Goal: Information Seeking & Learning: Learn about a topic

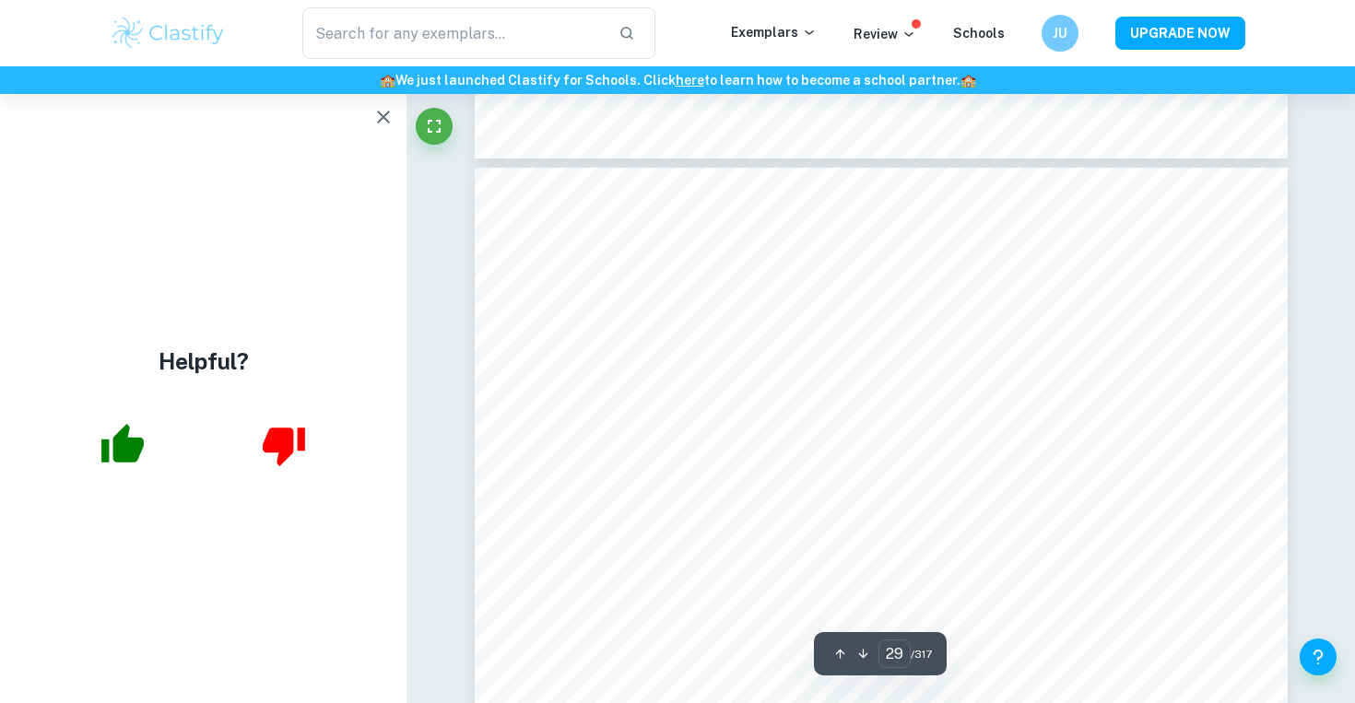
scroll to position [31787, 0]
click at [388, 113] on icon "button" at bounding box center [383, 117] width 22 height 22
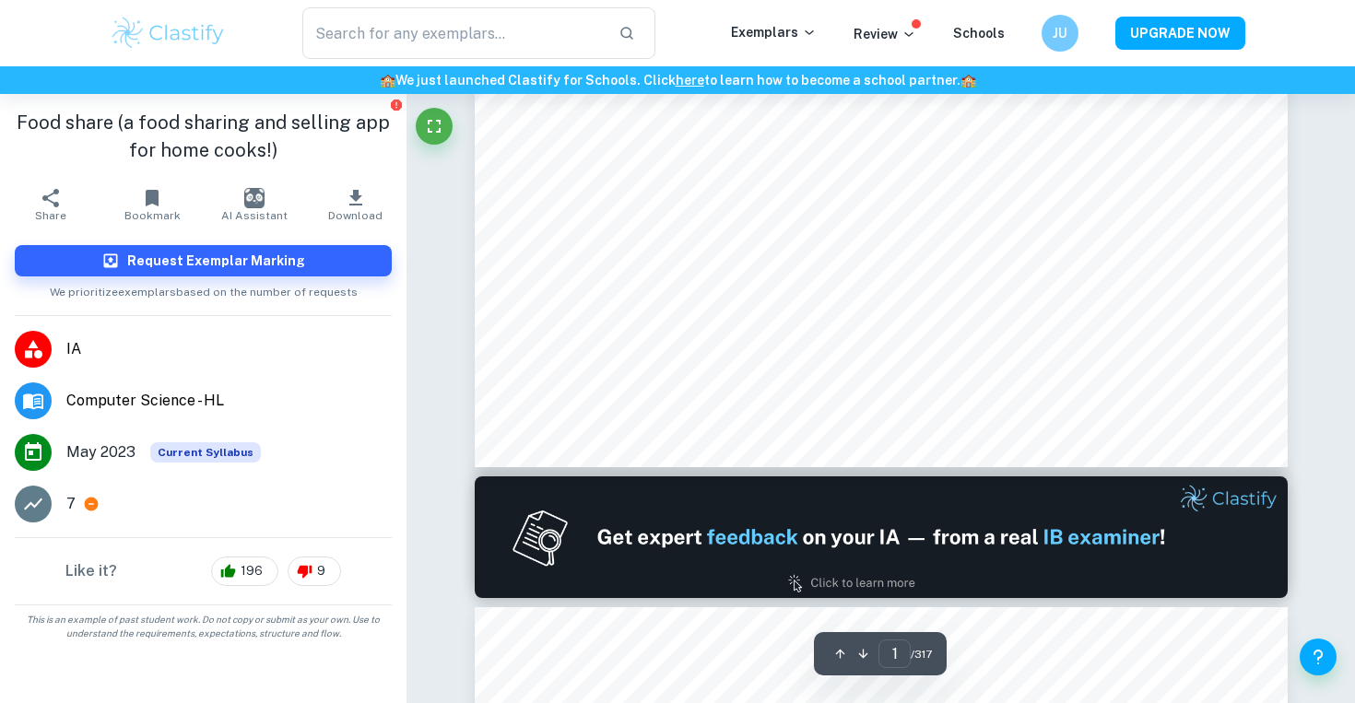
scroll to position [740, 0]
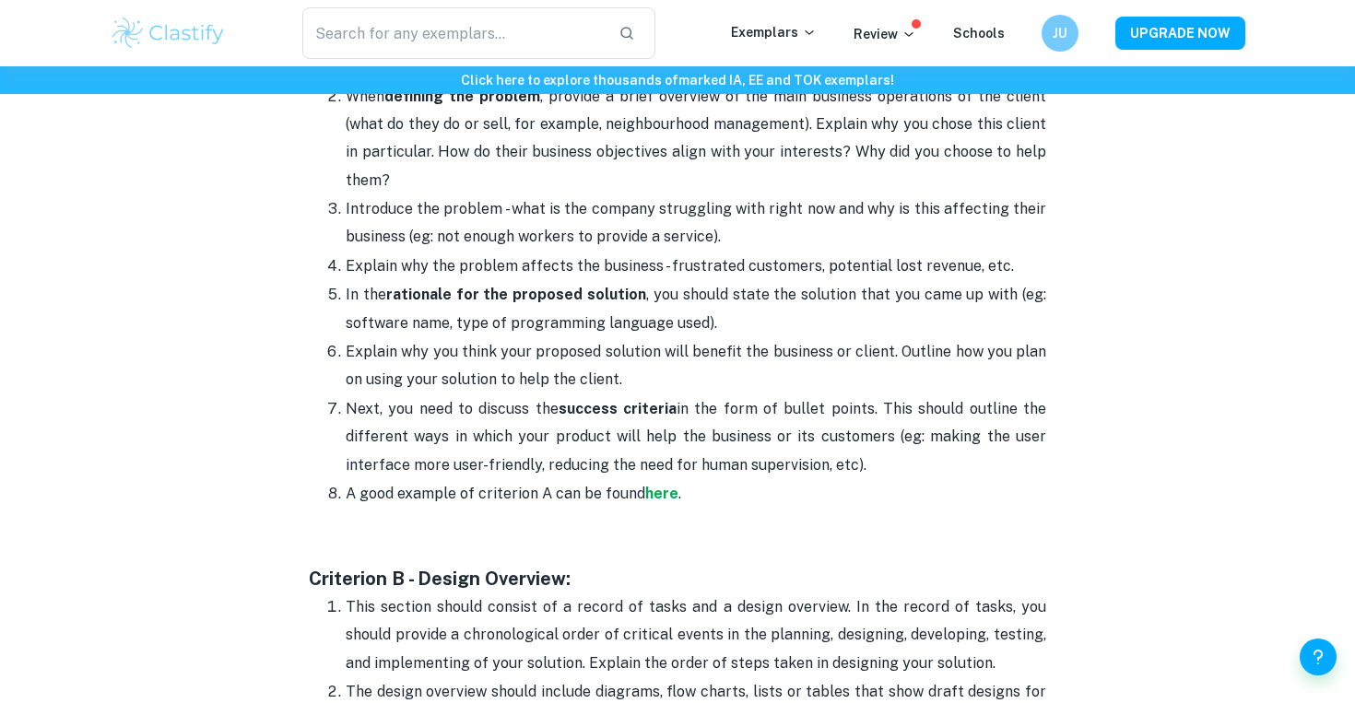
scroll to position [1389, 0]
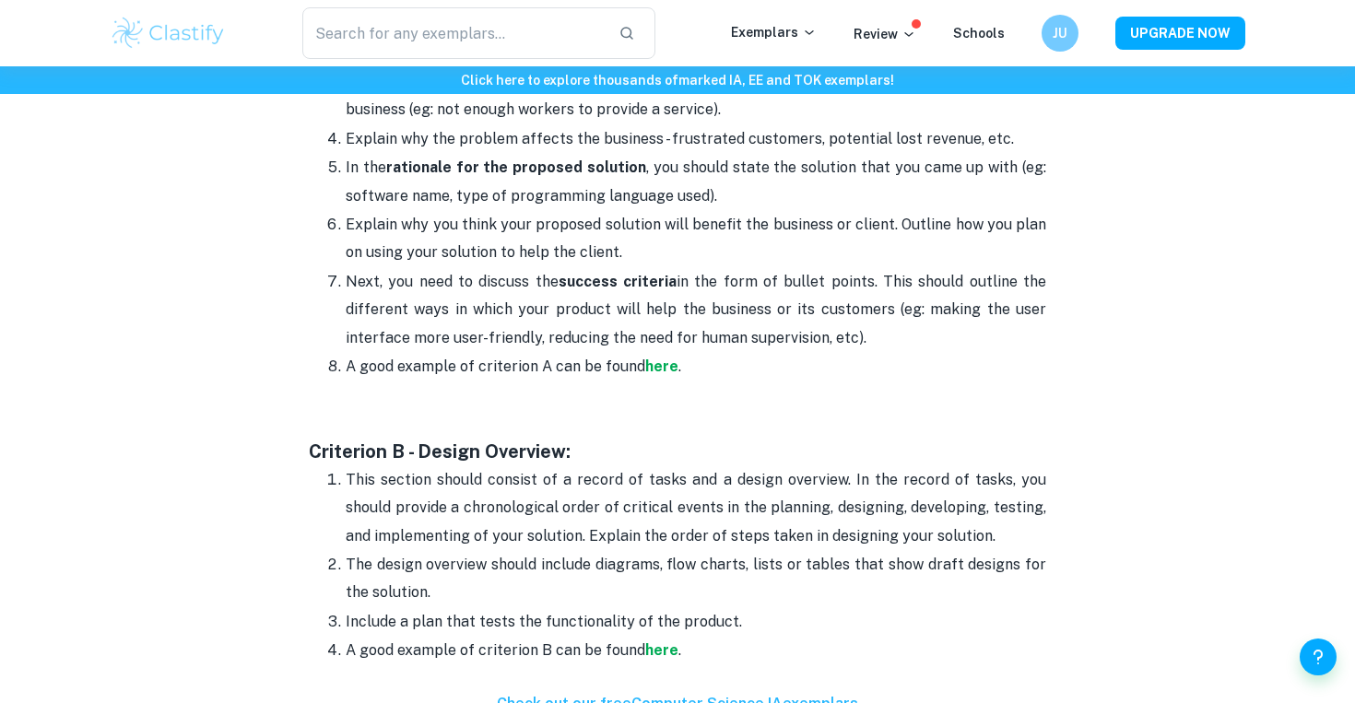
click at [754, 243] on p "Explain why you think your proposed solution will benefit the business or clien…" at bounding box center [696, 239] width 700 height 56
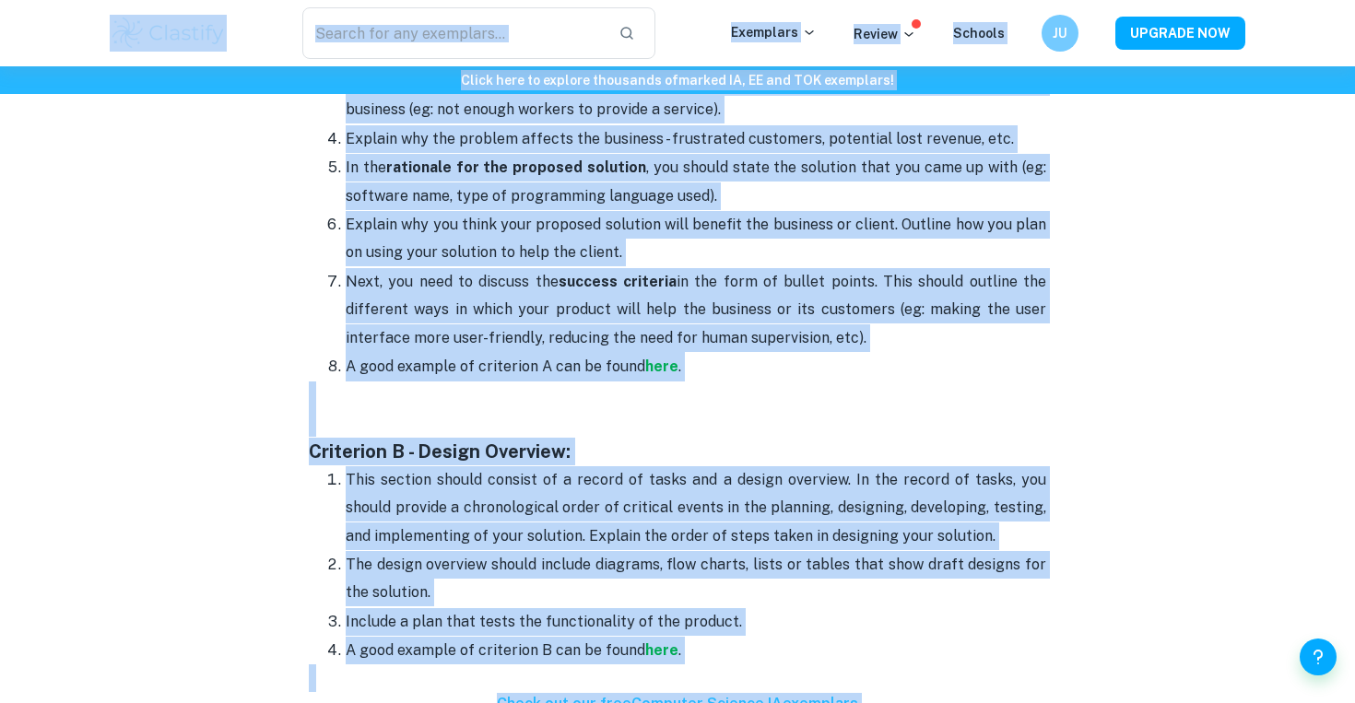
copy body "​ Exemplars Review Schools JU UPGRADE NOW Click here to explore thousands of ma…"
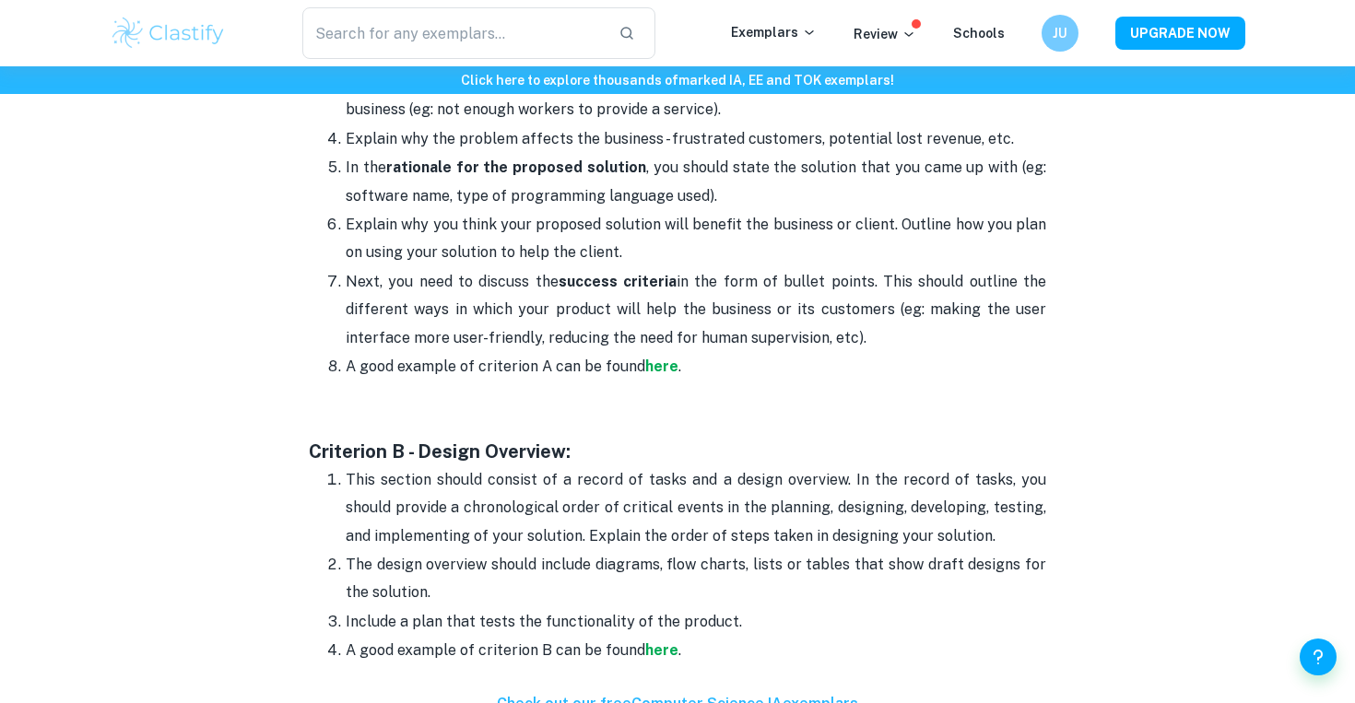
click at [823, 204] on p "In the rationale for the proposed solution , you should state the solution that…" at bounding box center [696, 182] width 700 height 56
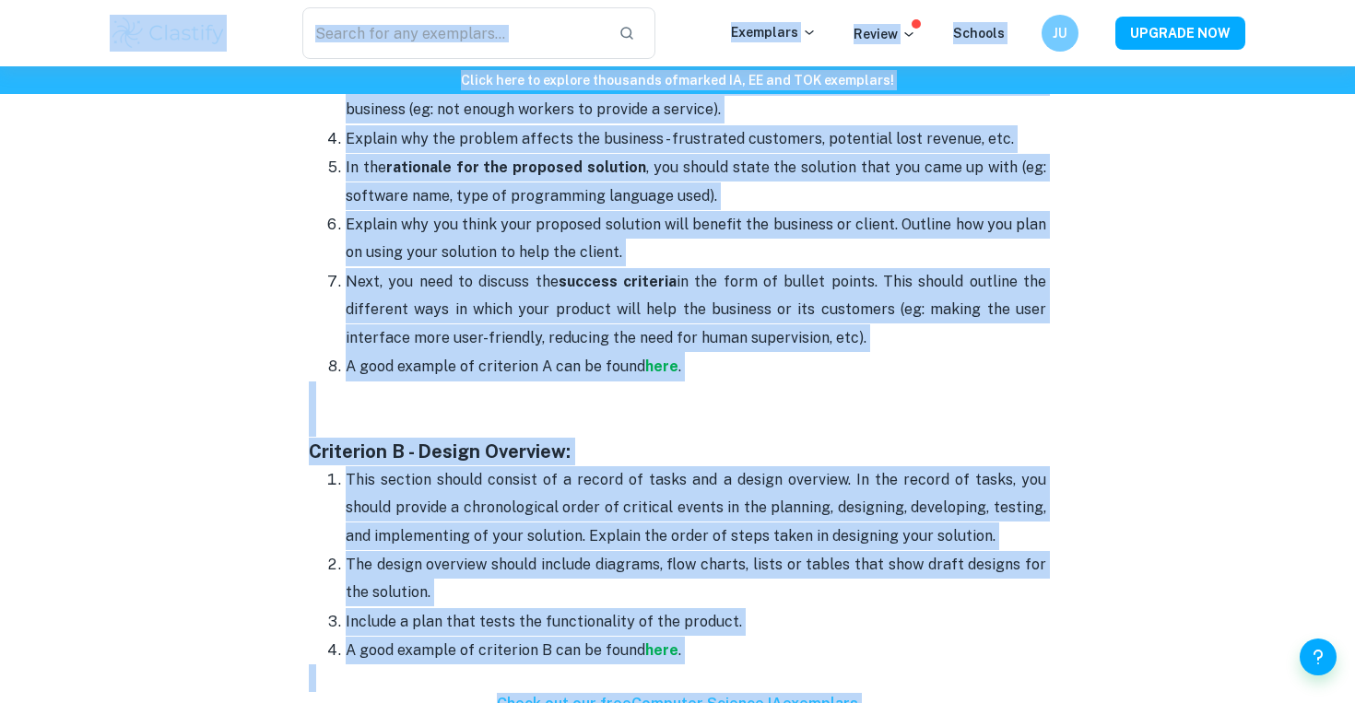
copy body "​ Exemplars Review Schools JU UPGRADE NOW Click here to explore thousands of ma…"
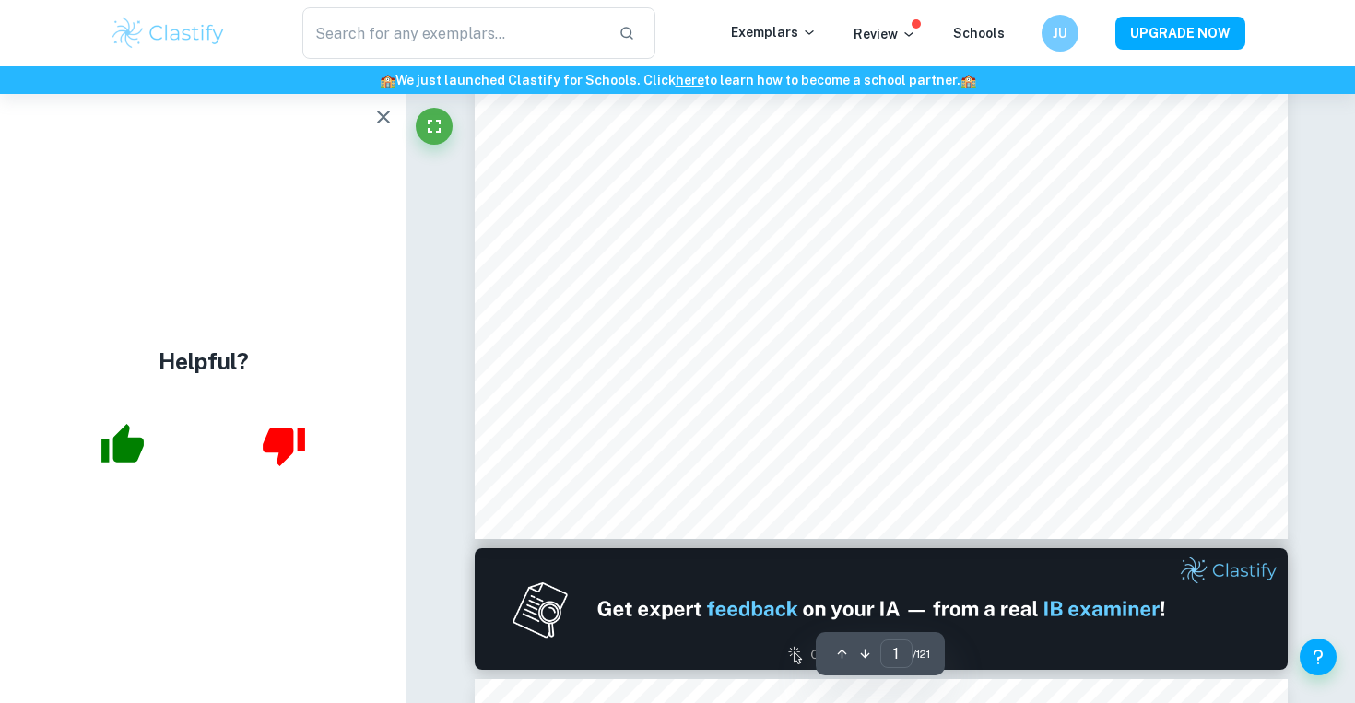
scroll to position [731, 0]
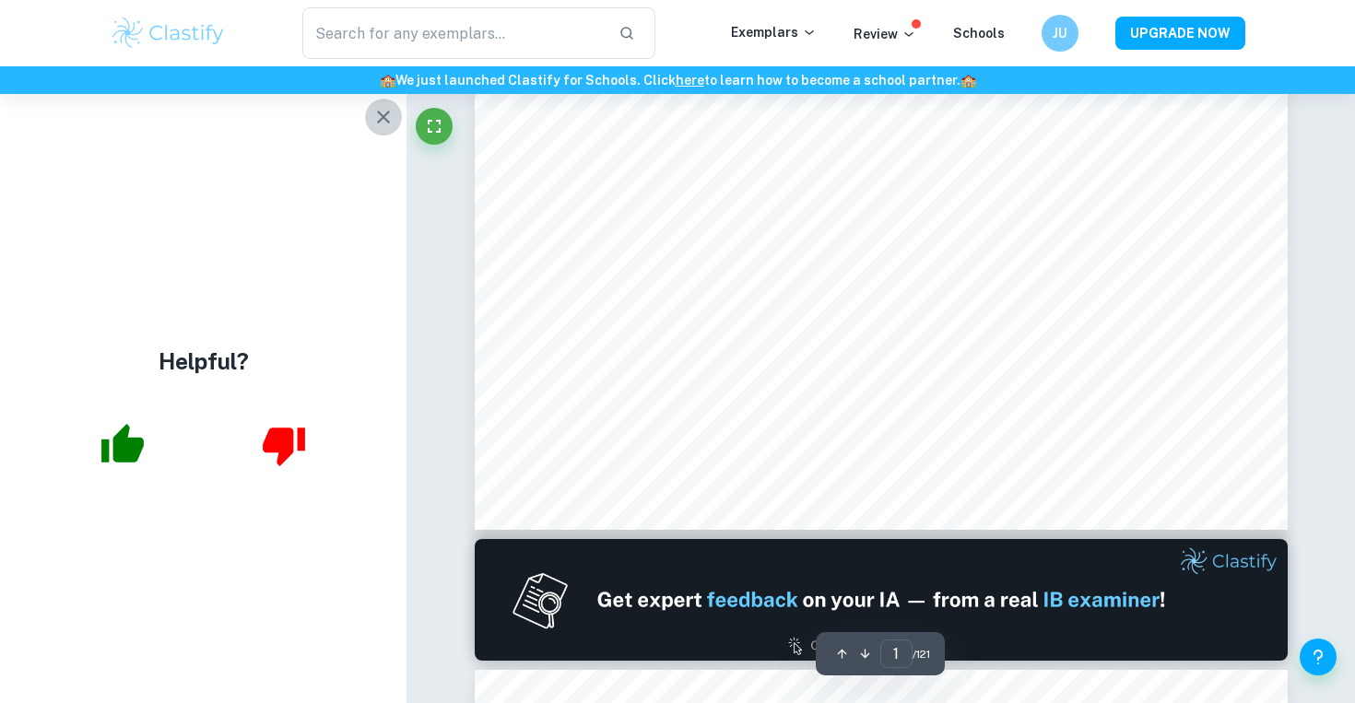
click at [391, 108] on icon "button" at bounding box center [383, 117] width 22 height 22
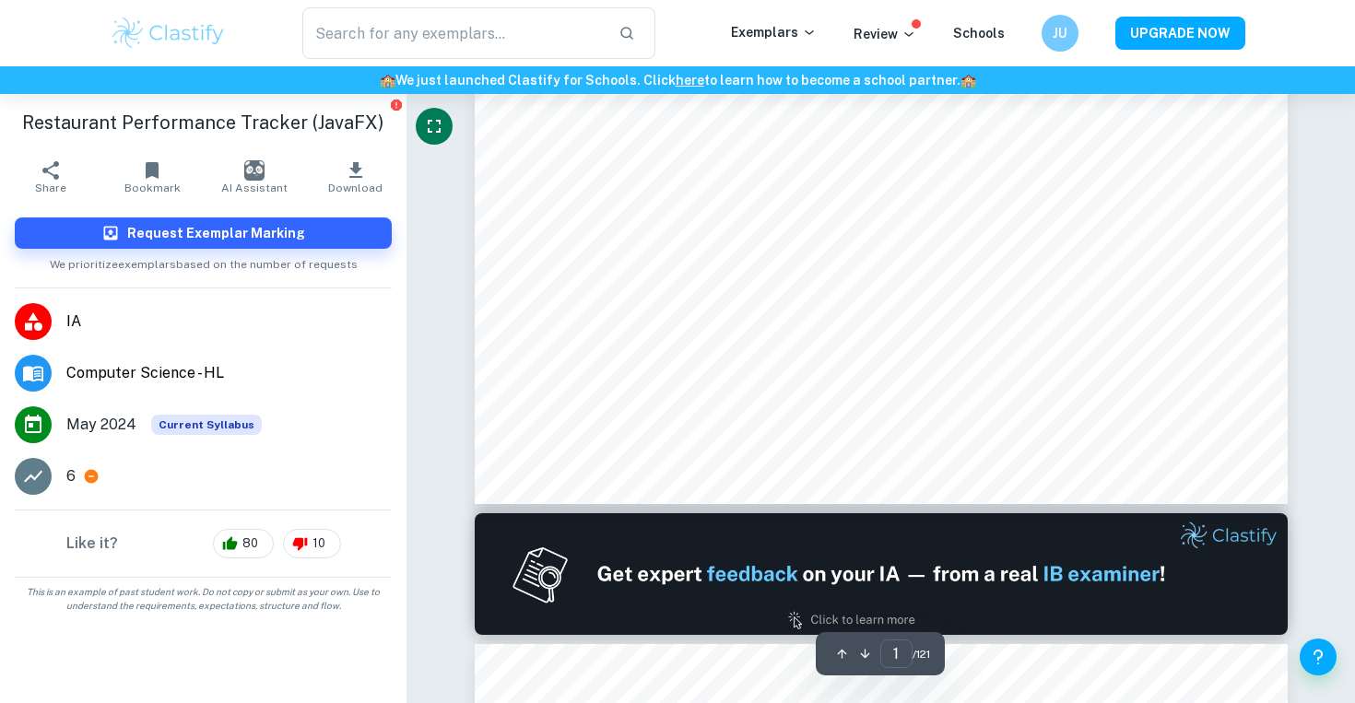
scroll to position [758, 0]
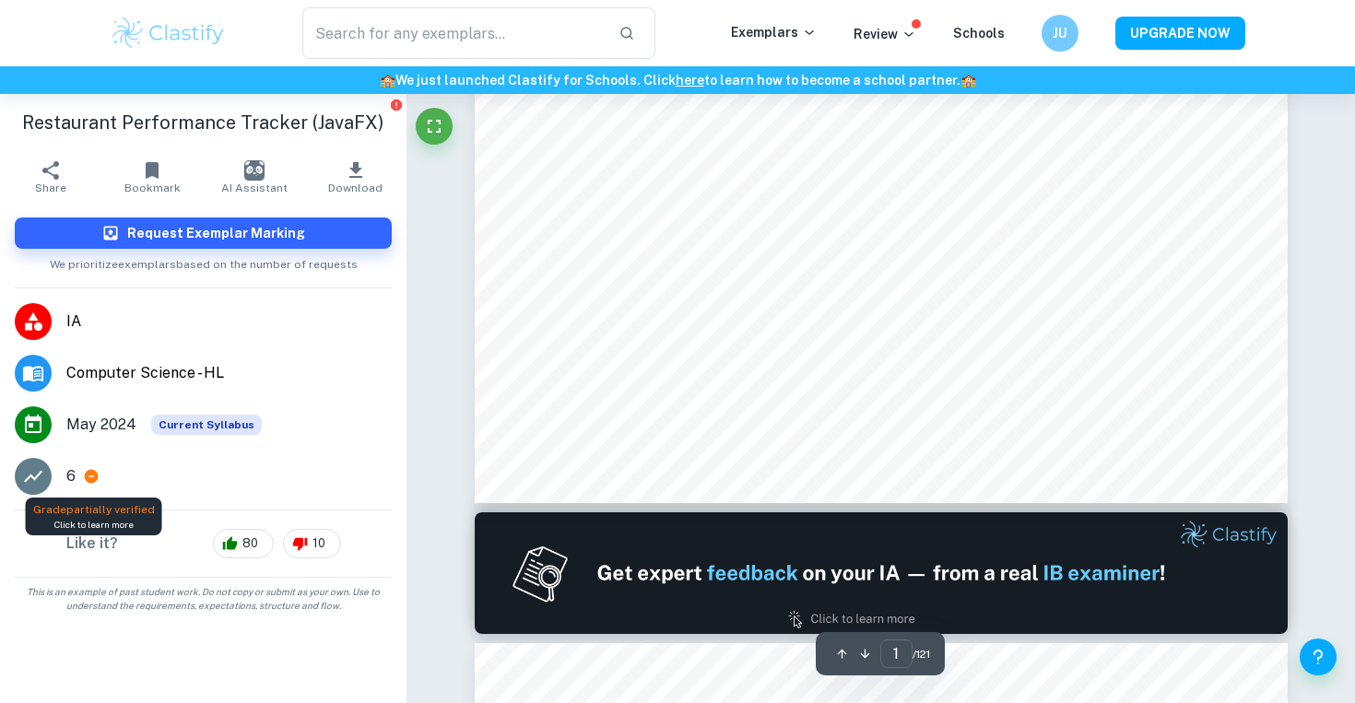
click at [88, 479] on icon at bounding box center [92, 477] width 14 height 14
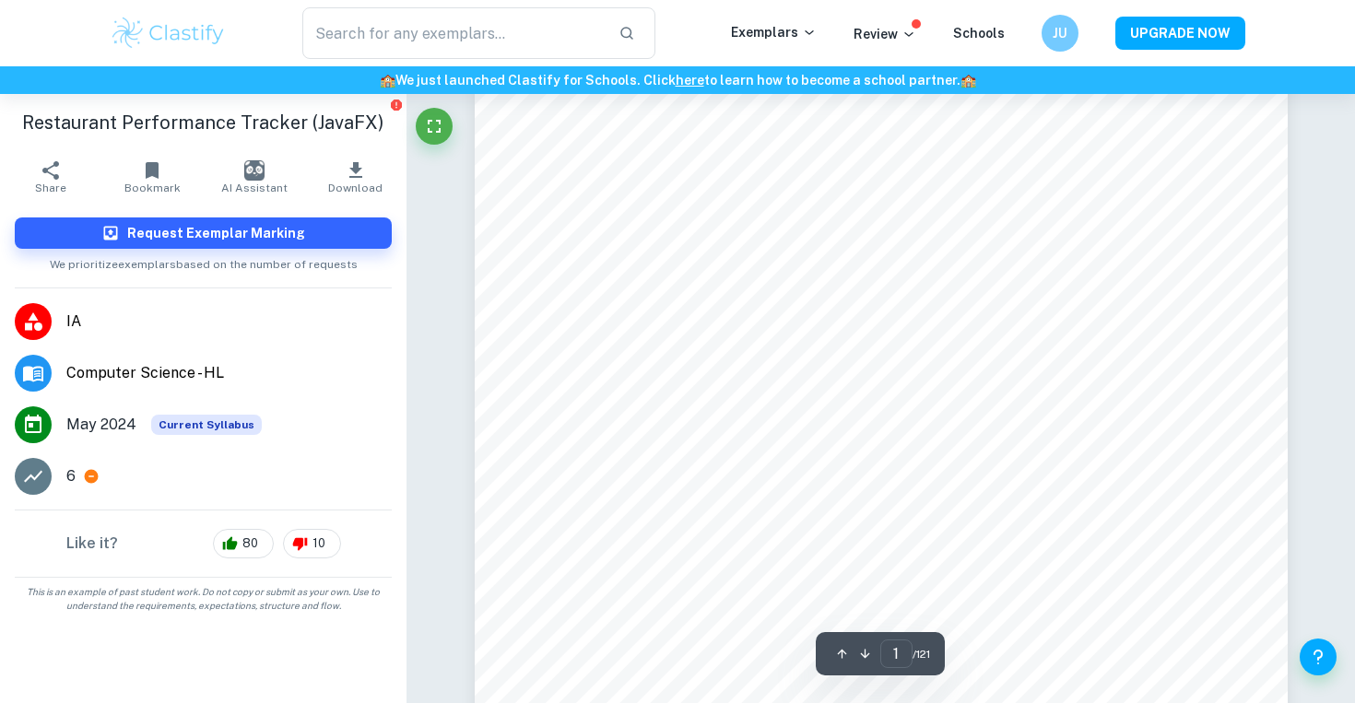
scroll to position [0, 0]
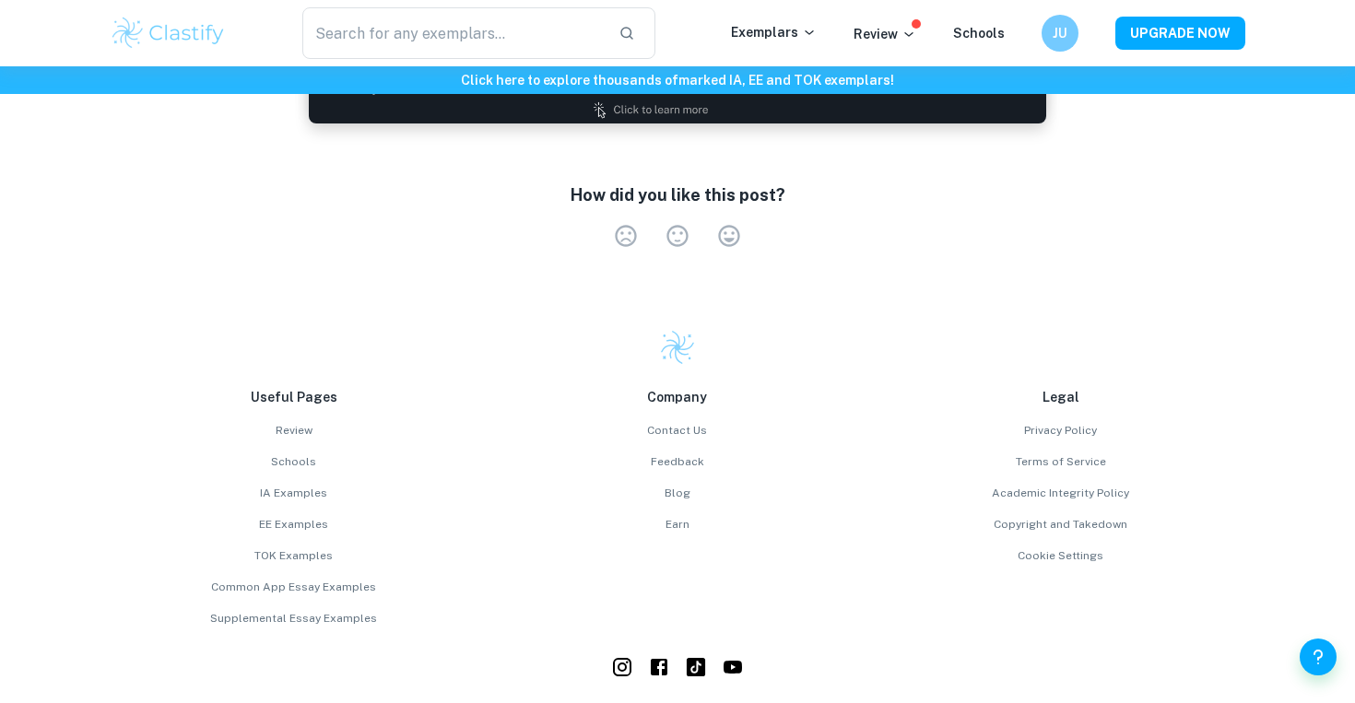
scroll to position [3013, 0]
